Goal: Task Accomplishment & Management: Manage account settings

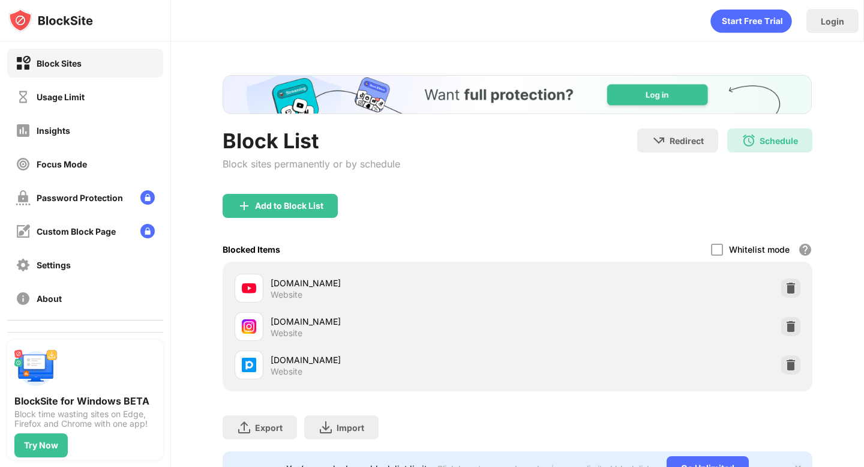
scroll to position [26, 0]
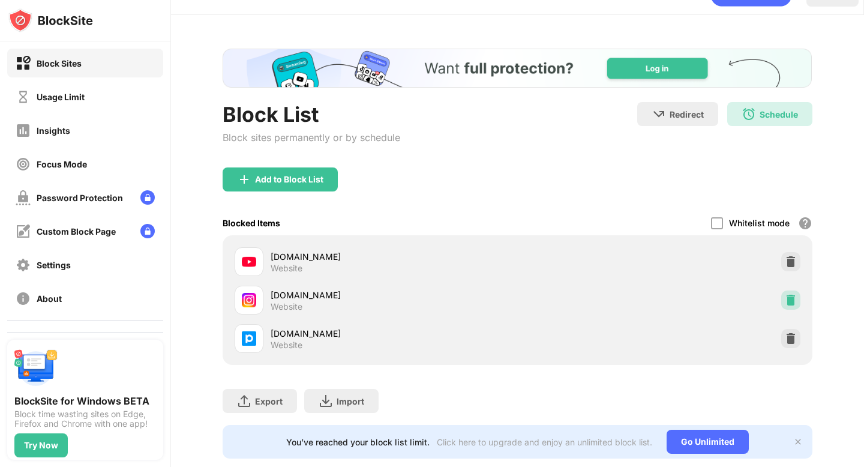
click at [795, 293] on div at bounding box center [791, 300] width 19 height 19
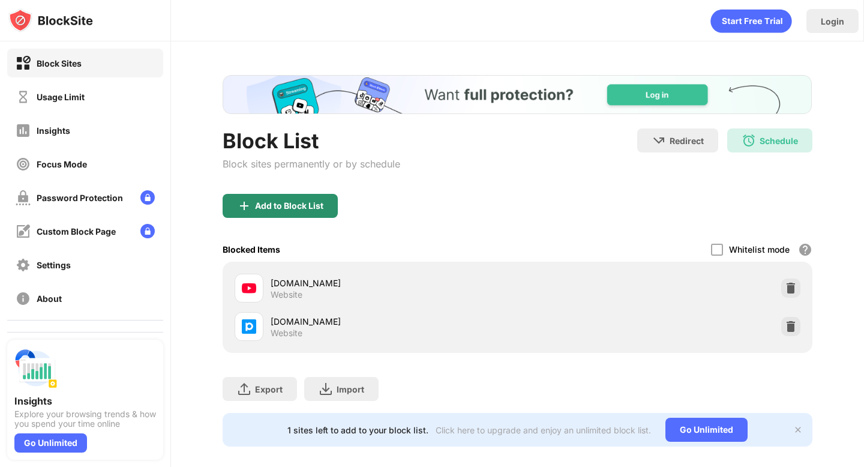
click at [315, 212] on div "Add to Block List" at bounding box center [280, 206] width 115 height 24
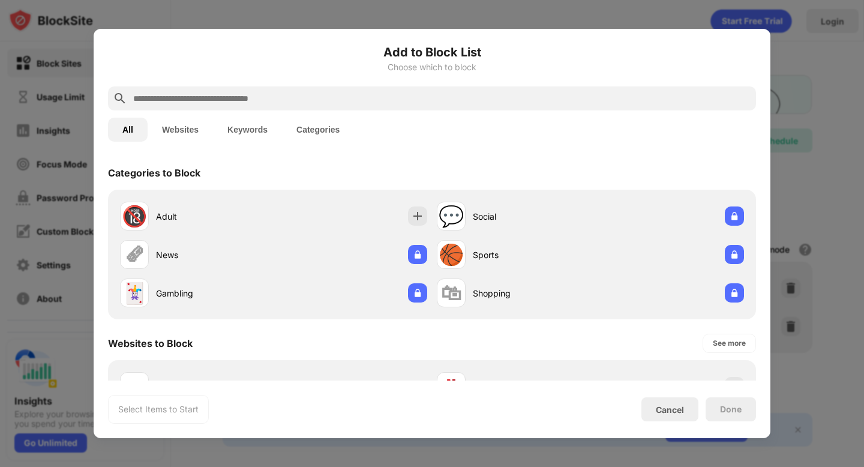
click at [304, 93] on input "text" at bounding box center [442, 98] width 620 height 14
type input "*"
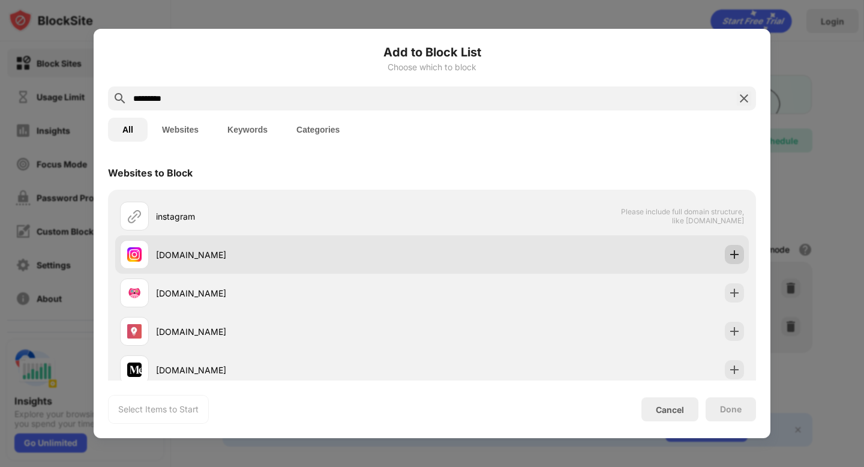
type input "*********"
click at [732, 256] on img at bounding box center [735, 255] width 12 height 12
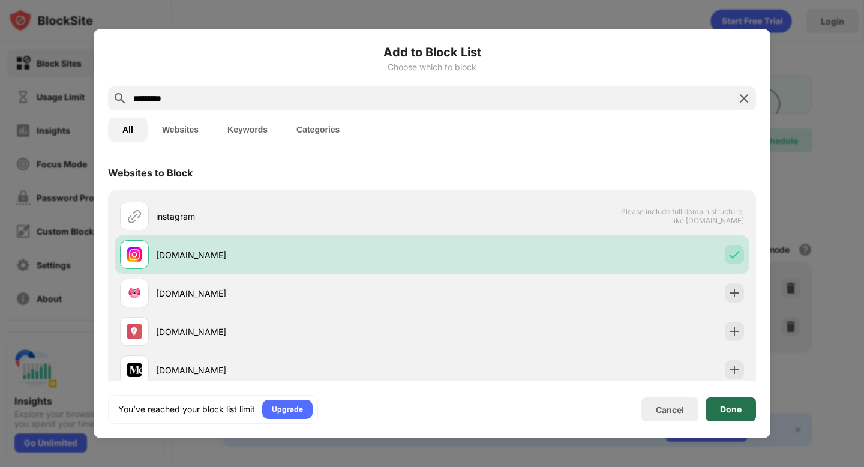
click at [728, 411] on div "Done" at bounding box center [731, 410] width 22 height 10
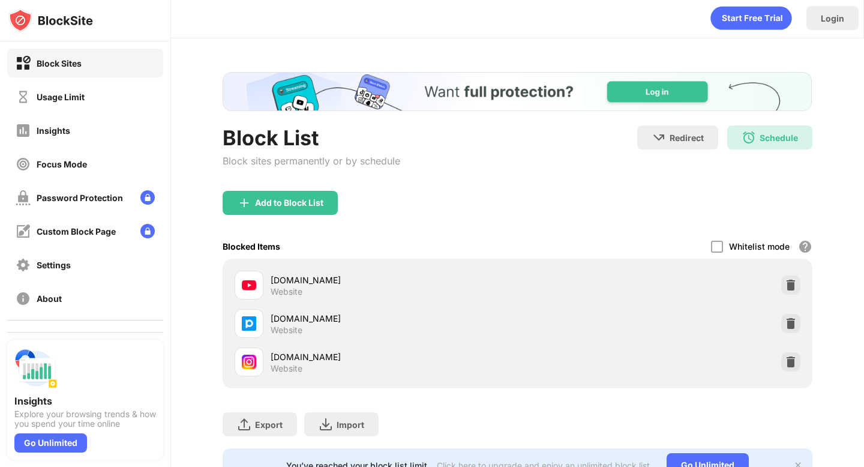
scroll to position [4, 0]
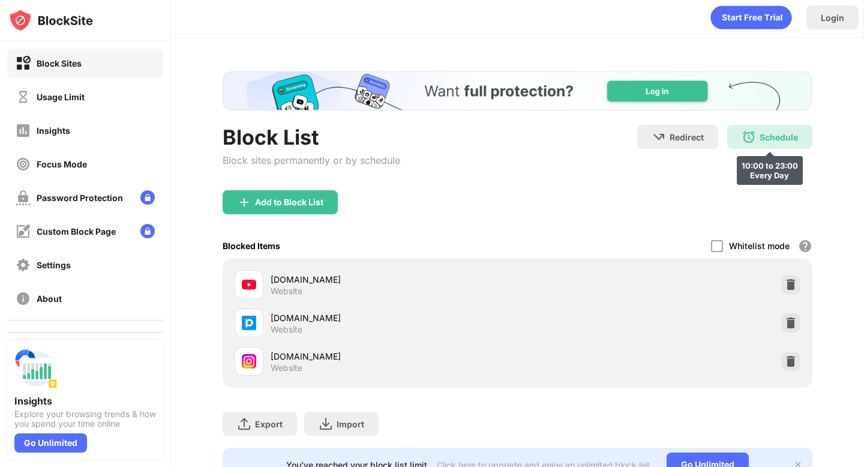
click at [758, 136] on div "Schedule 10:00 to 23:00 Every Day" at bounding box center [770, 137] width 85 height 24
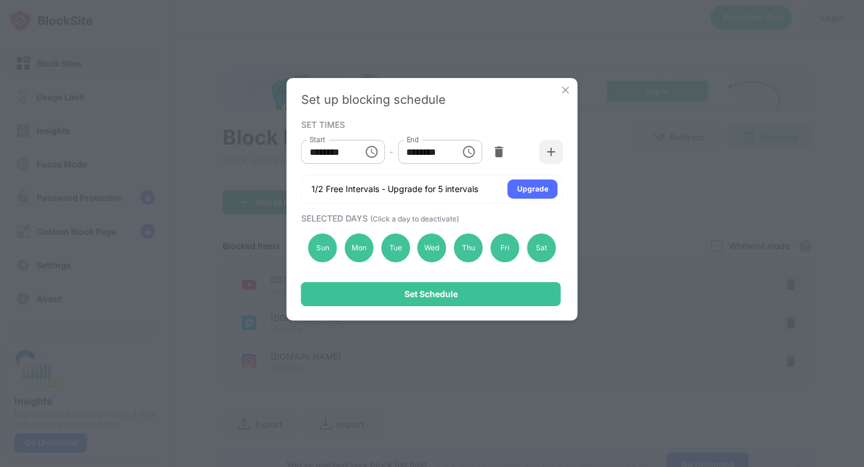
click at [593, 41] on div "Set up blocking schedule SET TIMES Start ******** Start - End ******** End 1/2 …" at bounding box center [432, 233] width 864 height 467
